Goal: Transaction & Acquisition: Purchase product/service

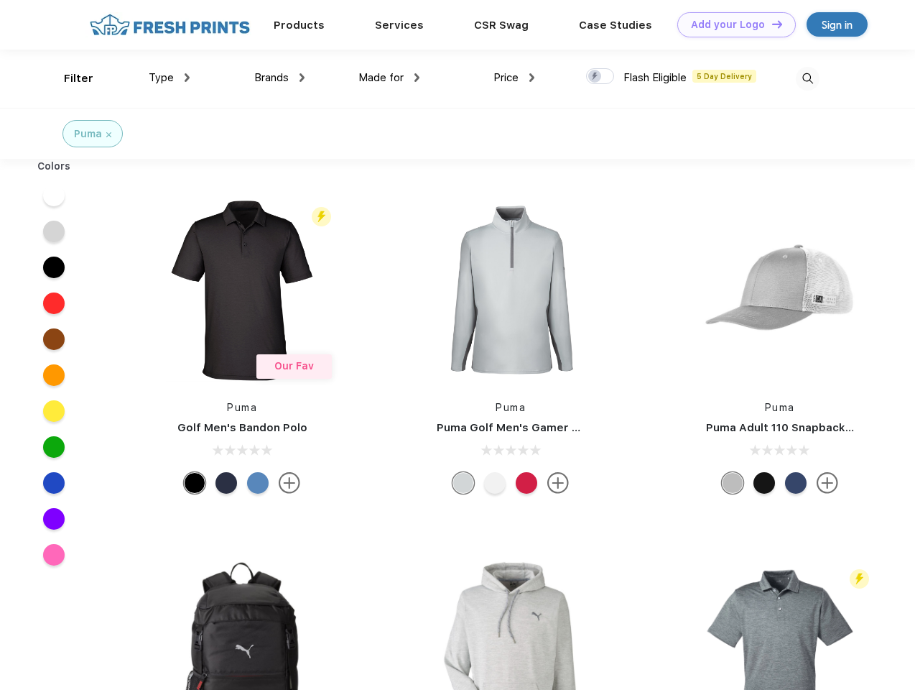
scroll to position [1, 0]
click at [731, 24] on link "Add your Logo Design Tool" at bounding box center [736, 24] width 119 height 25
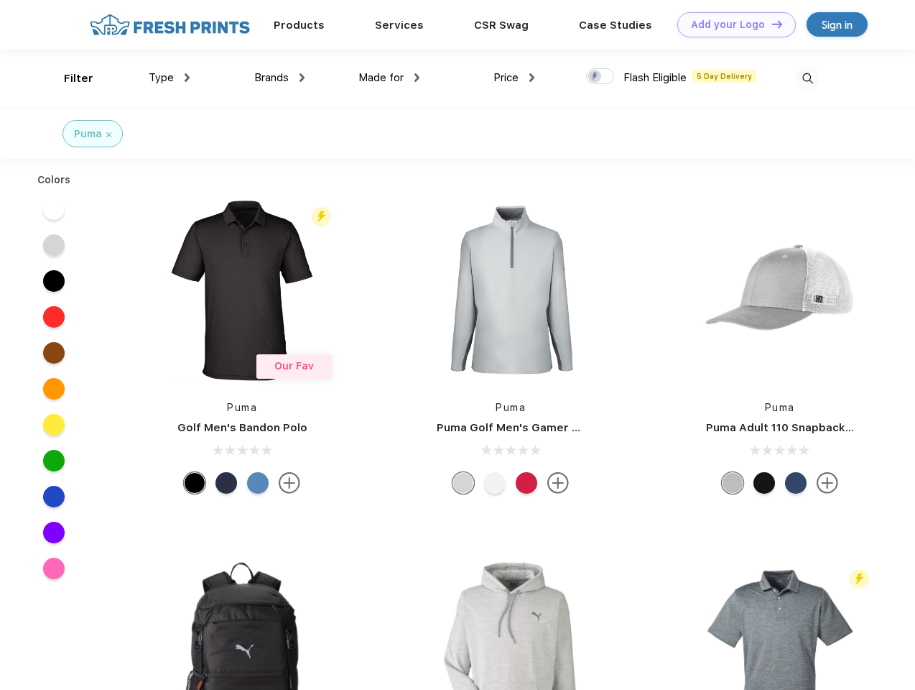
click at [0, 0] on div "Design Tool" at bounding box center [0, 0] width 0 height 0
click at [771, 24] on link "Add your Logo Design Tool" at bounding box center [736, 24] width 119 height 25
click at [69, 78] on div "Filter" at bounding box center [78, 78] width 29 height 17
click at [170, 78] on span "Type" at bounding box center [161, 77] width 25 height 13
click at [279, 78] on span "Brands" at bounding box center [271, 77] width 34 height 13
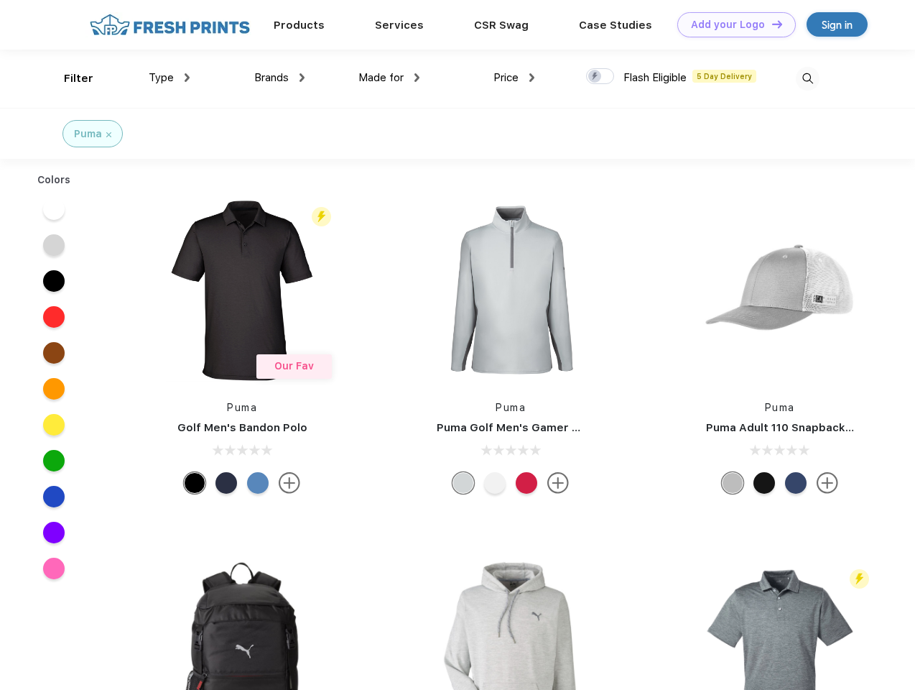
click at [389, 78] on span "Made for" at bounding box center [380, 77] width 45 height 13
click at [514, 78] on span "Price" at bounding box center [506, 77] width 25 height 13
click at [601, 77] on div at bounding box center [600, 76] width 28 height 16
click at [596, 77] on input "checkbox" at bounding box center [590, 72] width 9 height 9
click at [807, 78] on img at bounding box center [808, 79] width 24 height 24
